Goal: Task Accomplishment & Management: Complete application form

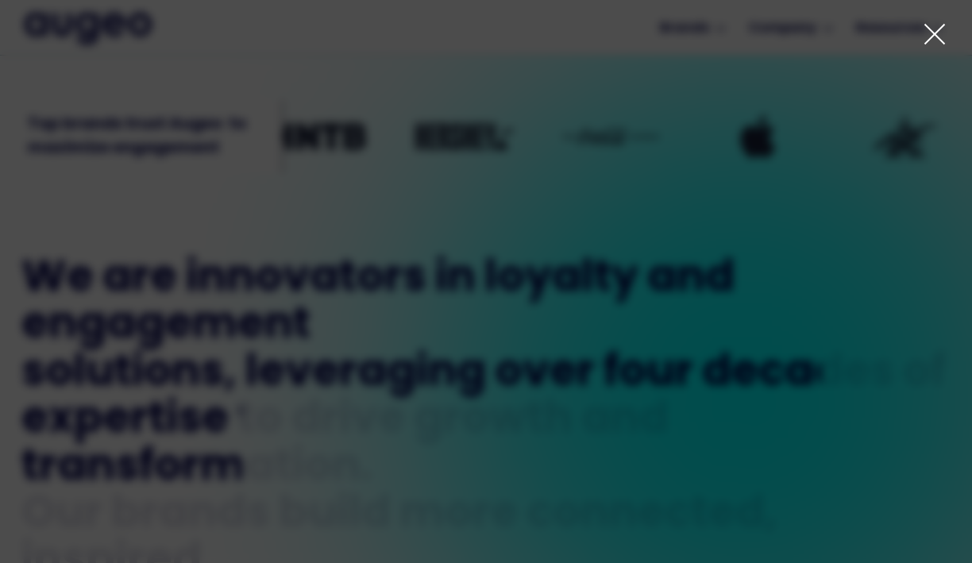
scroll to position [529, 0]
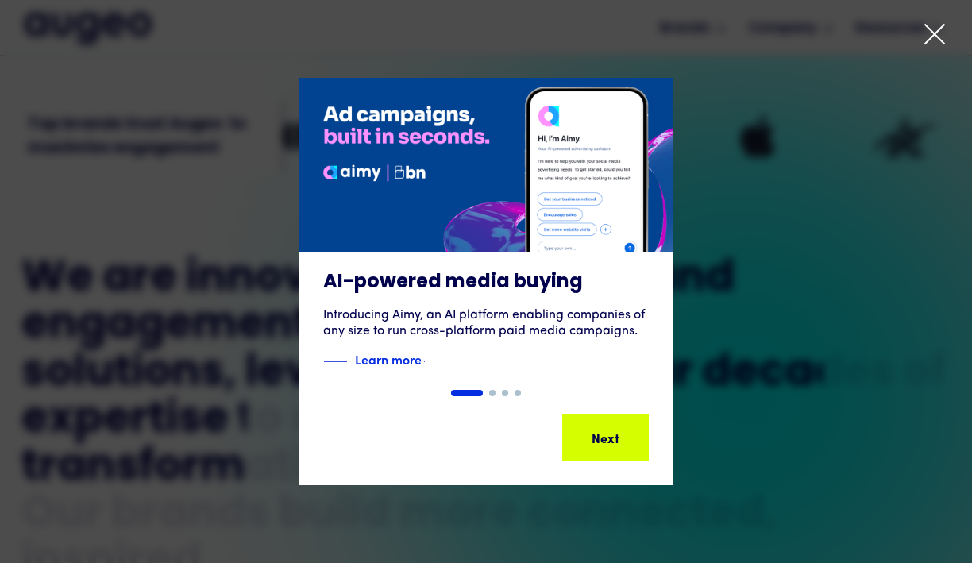
click at [935, 30] on icon at bounding box center [935, 34] width 24 height 24
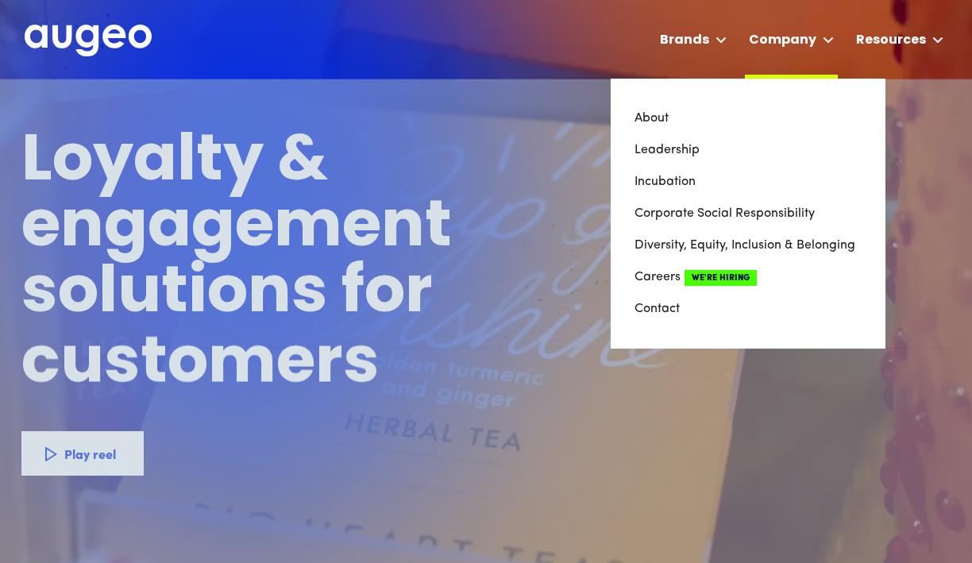
scroll to position [0, 0]
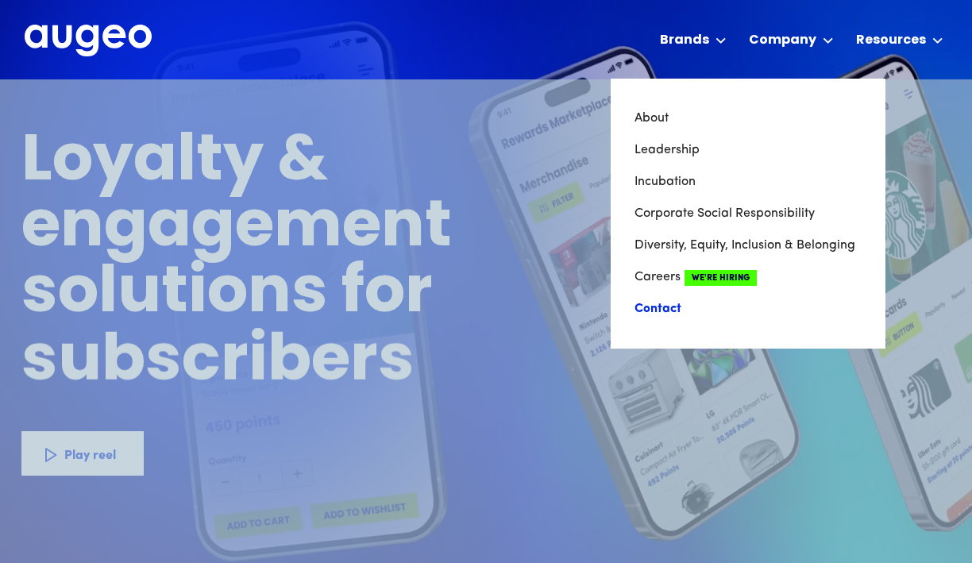
click at [676, 309] on link "Contact" at bounding box center [748, 309] width 227 height 32
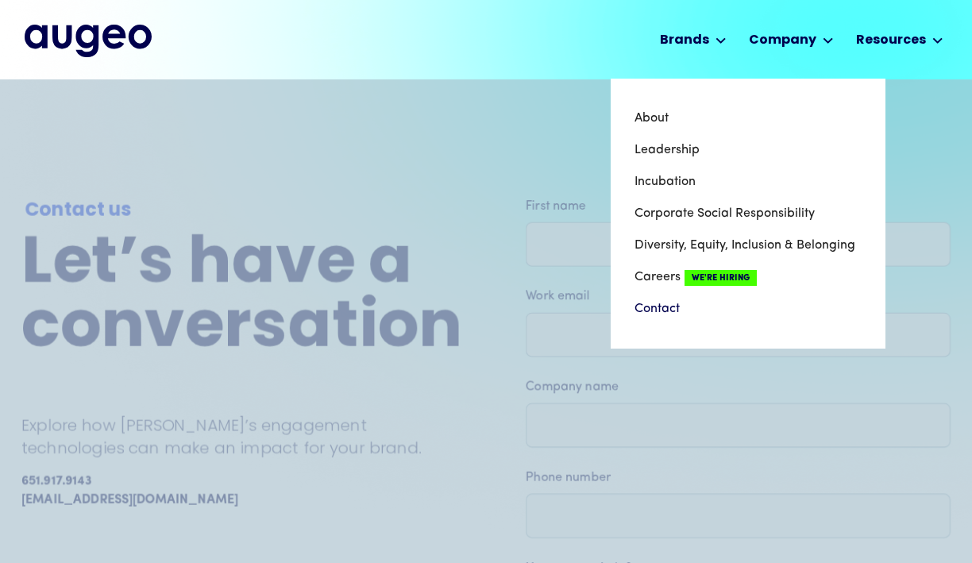
click at [828, 48] on div at bounding box center [828, 40] width 11 height 19
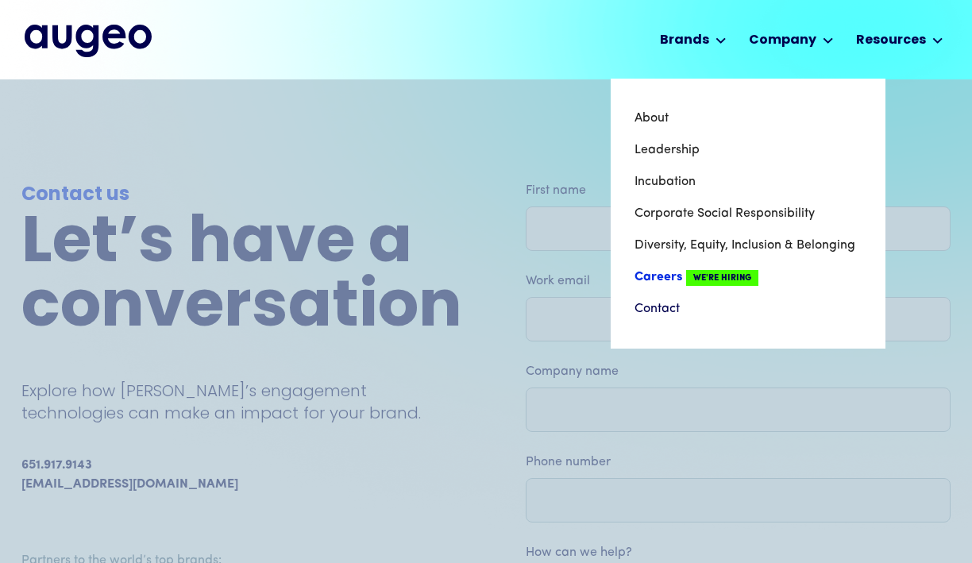
click at [716, 270] on span "We're Hiring" at bounding box center [722, 278] width 72 height 16
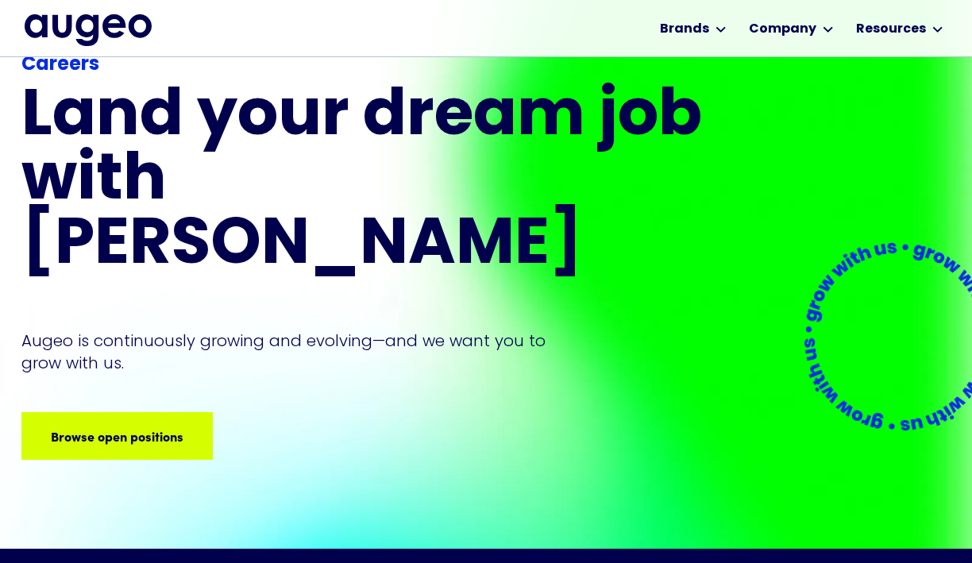
click at [81, 334] on div "Careers Land your dream job﻿ with [PERSON_NAME] is continuously growing and evo…" at bounding box center [364, 255] width 686 height 409
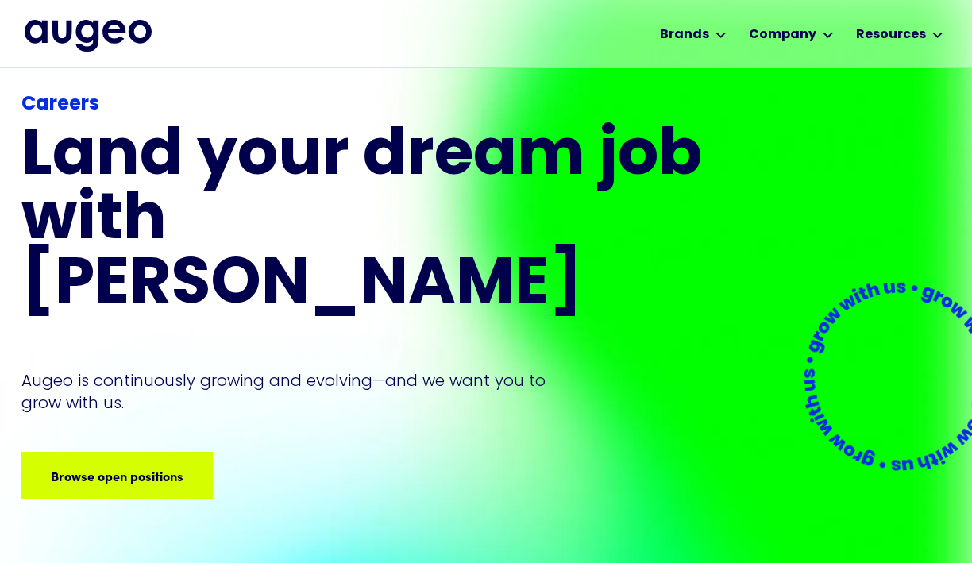
click at [92, 369] on div "Careers Land your dream job﻿ with [PERSON_NAME] is continuously growing and evo…" at bounding box center [364, 295] width 686 height 409
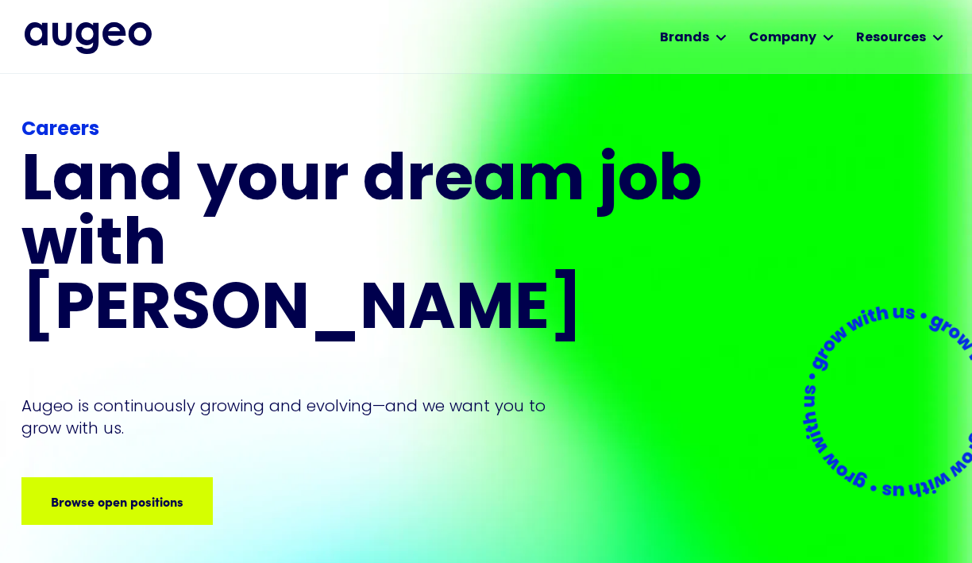
click at [105, 407] on div "Careers Land your dream job﻿ with [PERSON_NAME] is continuously growing and evo…" at bounding box center [364, 320] width 686 height 409
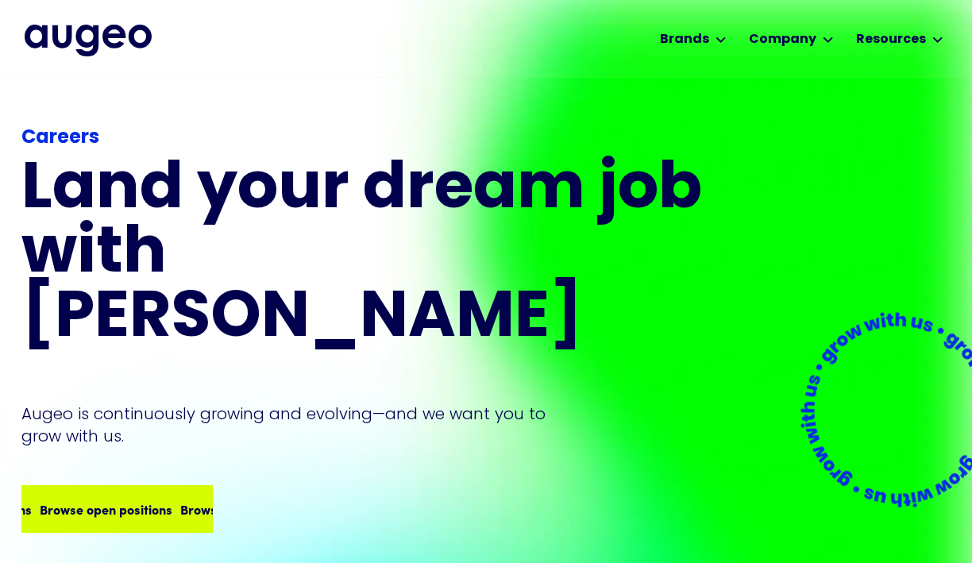
scroll to position [3, 0]
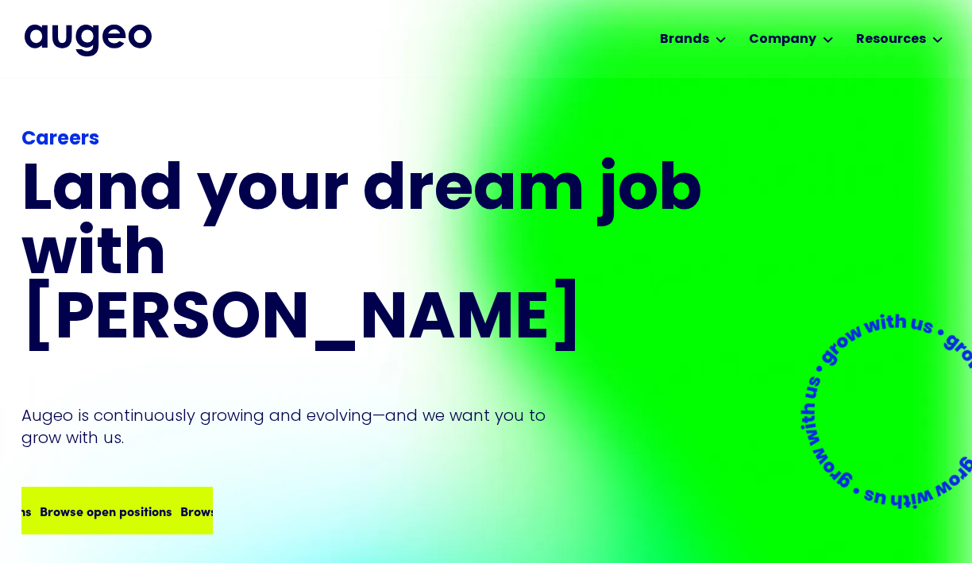
click at [132, 501] on div "Browse open positions" at bounding box center [73, 510] width 133 height 19
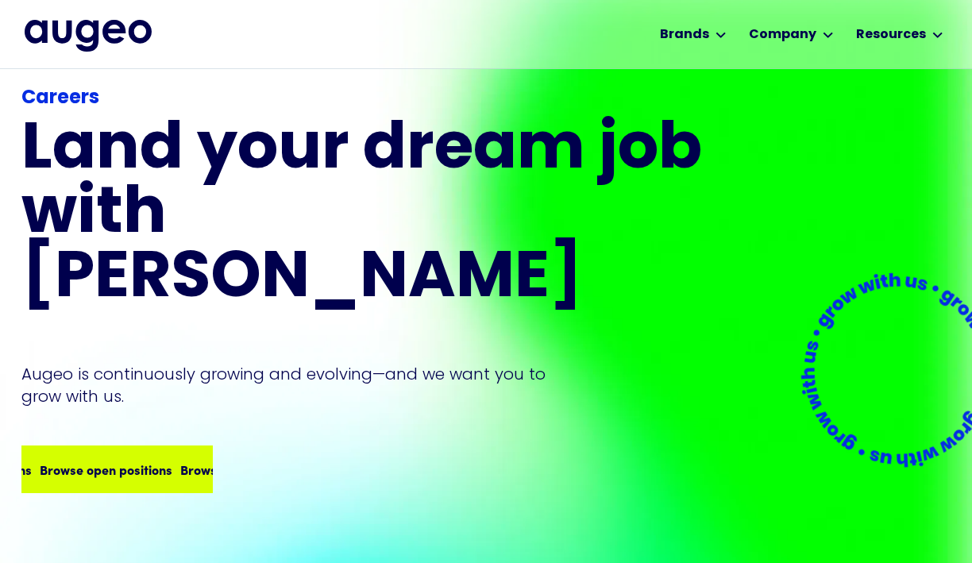
scroll to position [41, 0]
